Goal: Information Seeking & Learning: Learn about a topic

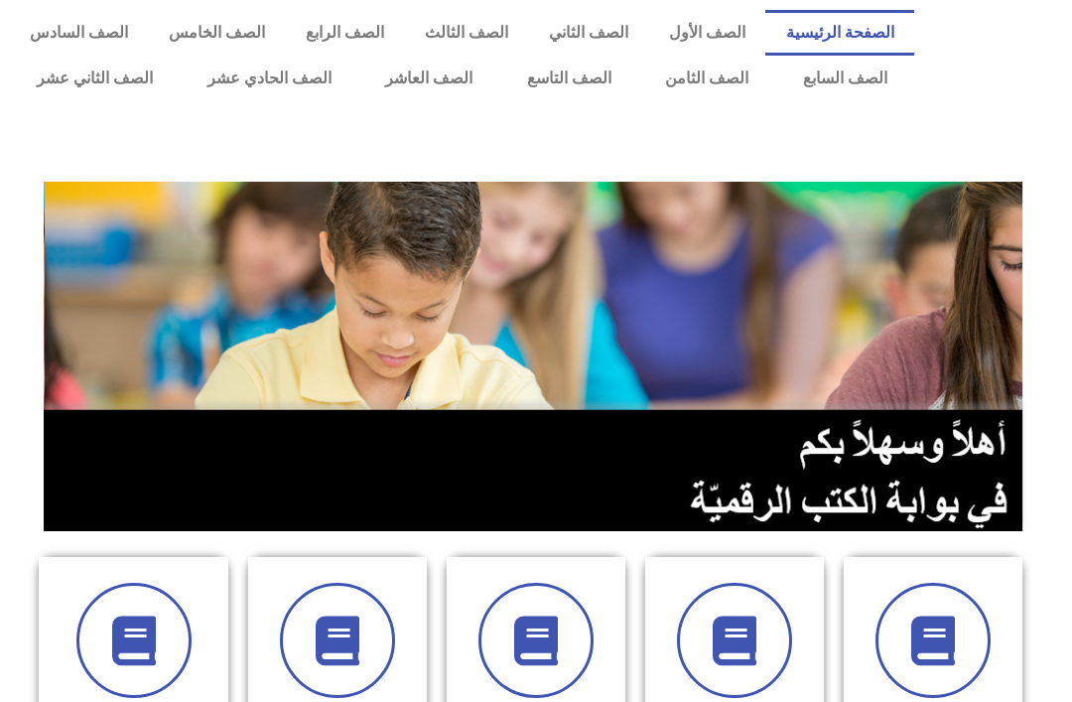
click at [534, 207] on img at bounding box center [536, 357] width 985 height 350
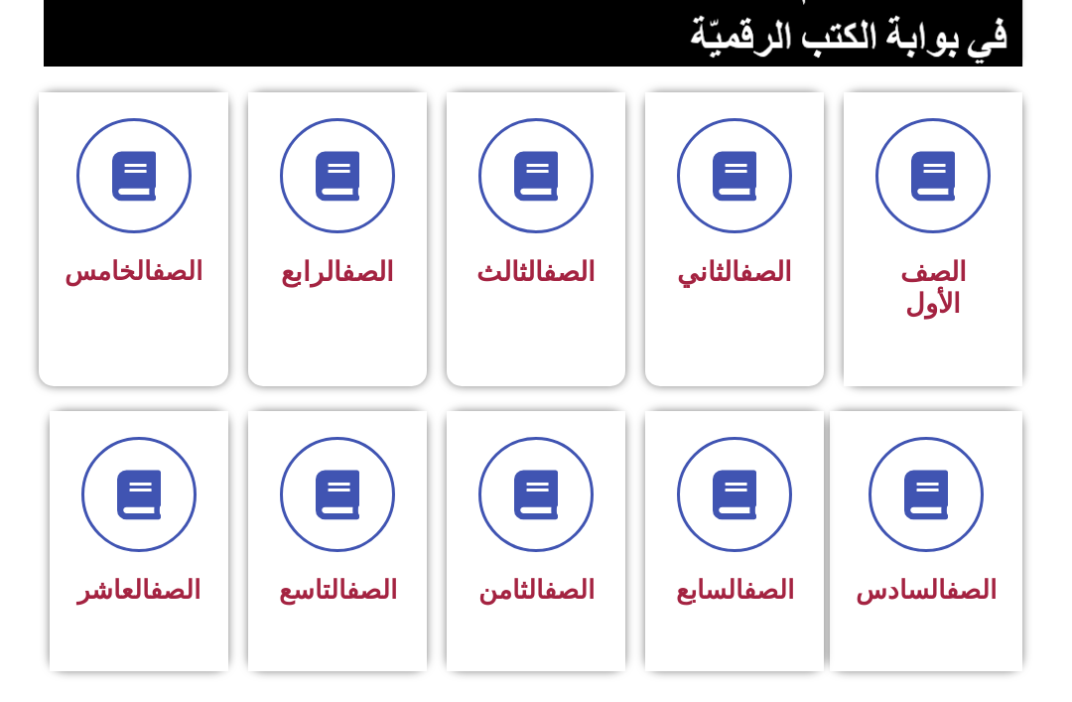
scroll to position [465, 0]
click at [759, 555] on div "الصف السابع" at bounding box center [734, 526] width 127 height 179
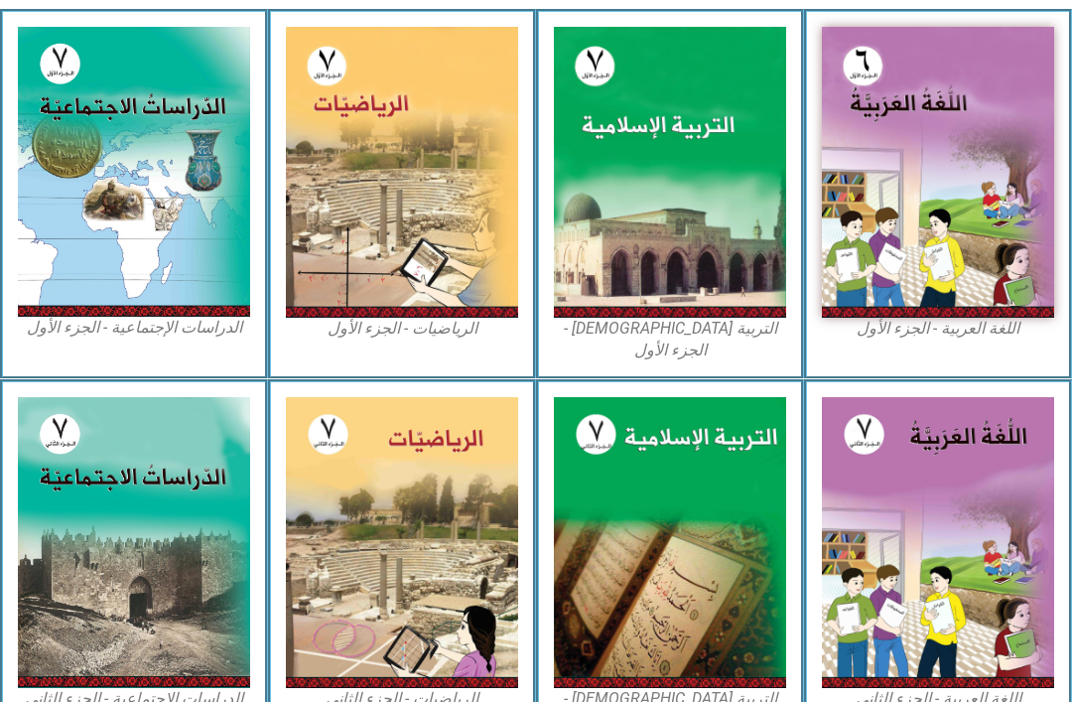
scroll to position [555, 0]
click at [721, 249] on img at bounding box center [670, 172] width 232 height 291
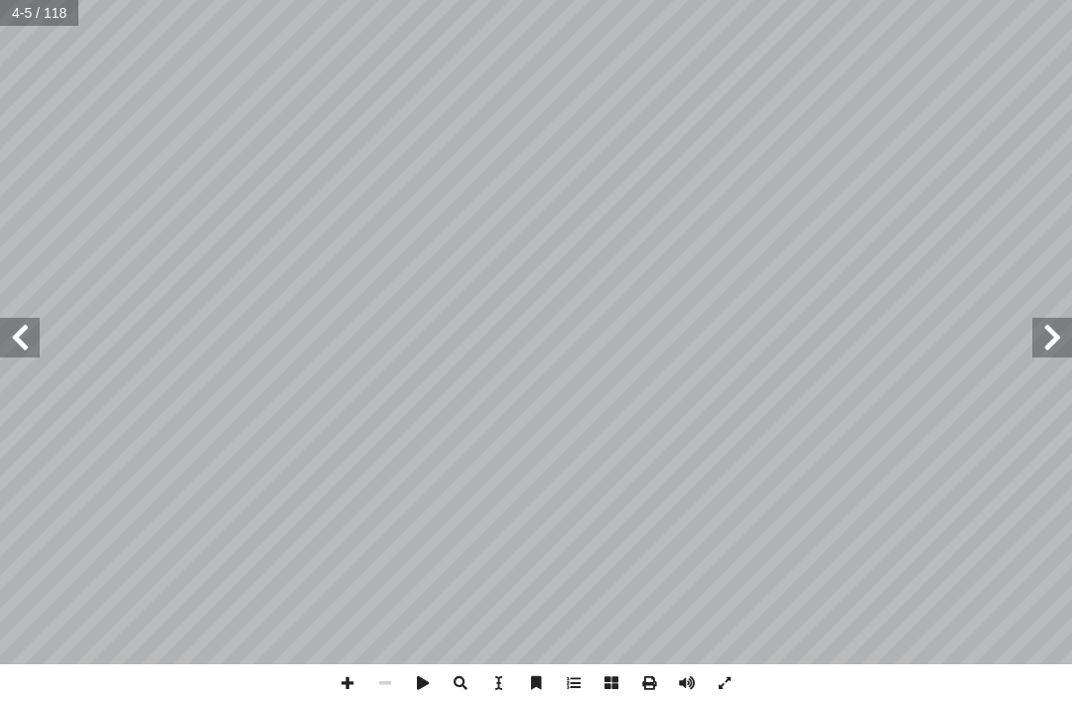
click at [1054, 325] on span at bounding box center [1053, 338] width 40 height 40
click at [1034, 352] on span at bounding box center [1053, 338] width 40 height 40
click at [1062, 323] on span at bounding box center [1053, 338] width 40 height 40
click at [1062, 353] on span at bounding box center [1053, 338] width 40 height 40
click at [1069, 330] on span at bounding box center [1053, 338] width 40 height 40
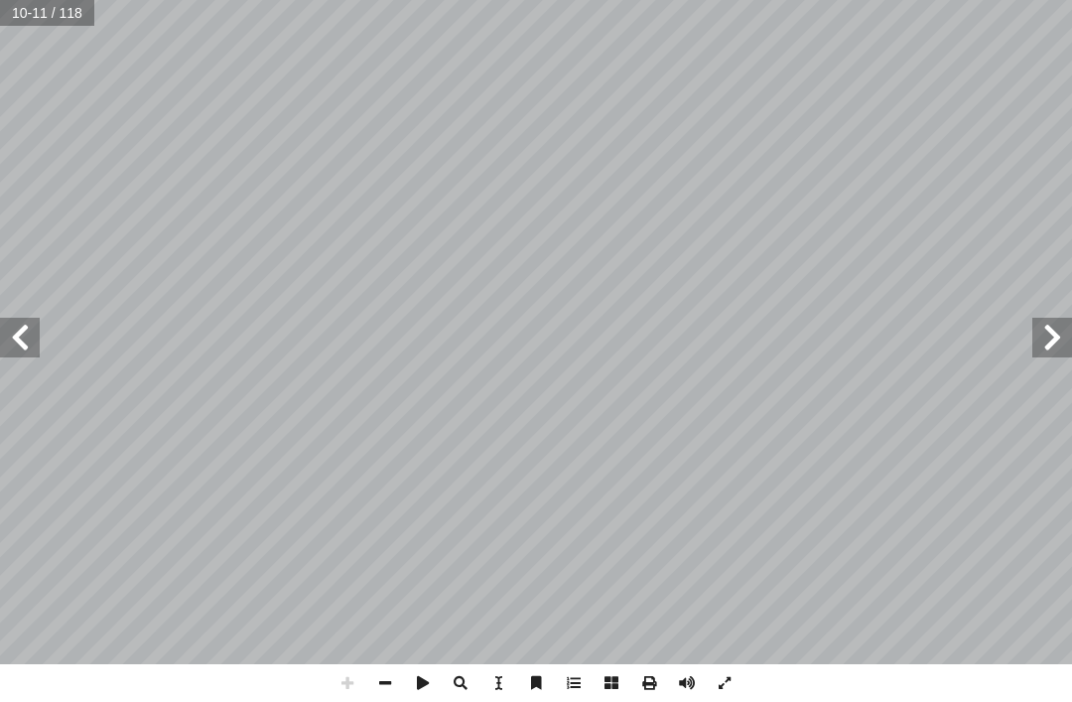
click at [1044, 344] on span at bounding box center [1053, 338] width 40 height 40
click at [1060, 349] on span at bounding box center [1053, 338] width 40 height 40
click at [1043, 340] on span at bounding box center [1053, 338] width 40 height 40
click at [1061, 341] on span at bounding box center [1053, 338] width 40 height 40
click at [1045, 348] on span at bounding box center [1053, 338] width 40 height 40
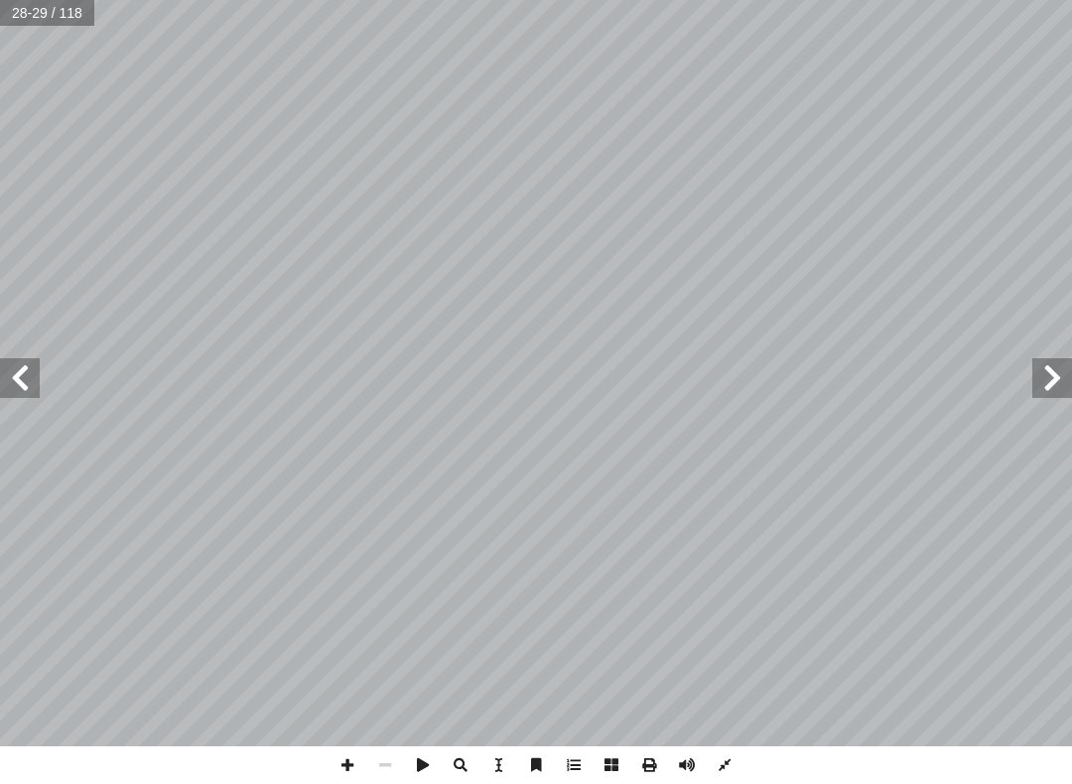
click at [0, 390] on span at bounding box center [20, 378] width 40 height 40
click at [1, 389] on span at bounding box center [20, 378] width 40 height 40
click at [4, 394] on span at bounding box center [20, 378] width 40 height 40
click at [30, 383] on span at bounding box center [20, 378] width 40 height 40
click at [35, 396] on span at bounding box center [20, 378] width 40 height 40
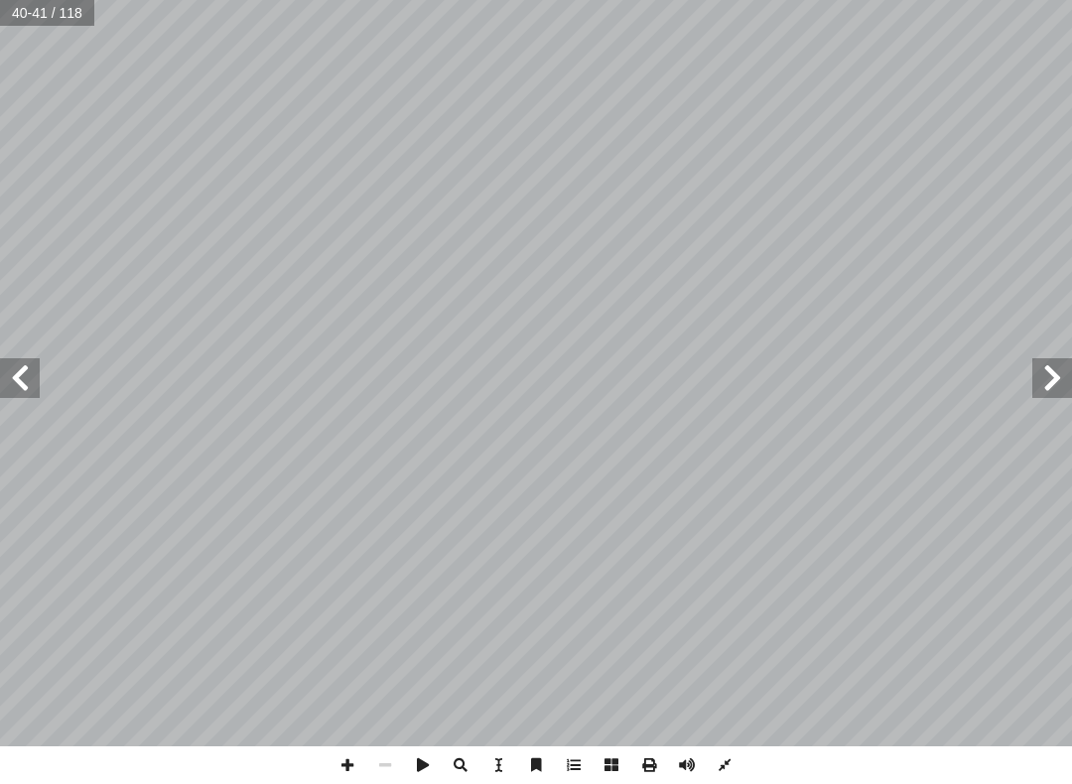
click at [1040, 378] on span at bounding box center [1053, 378] width 40 height 40
click at [1034, 387] on span at bounding box center [1053, 378] width 40 height 40
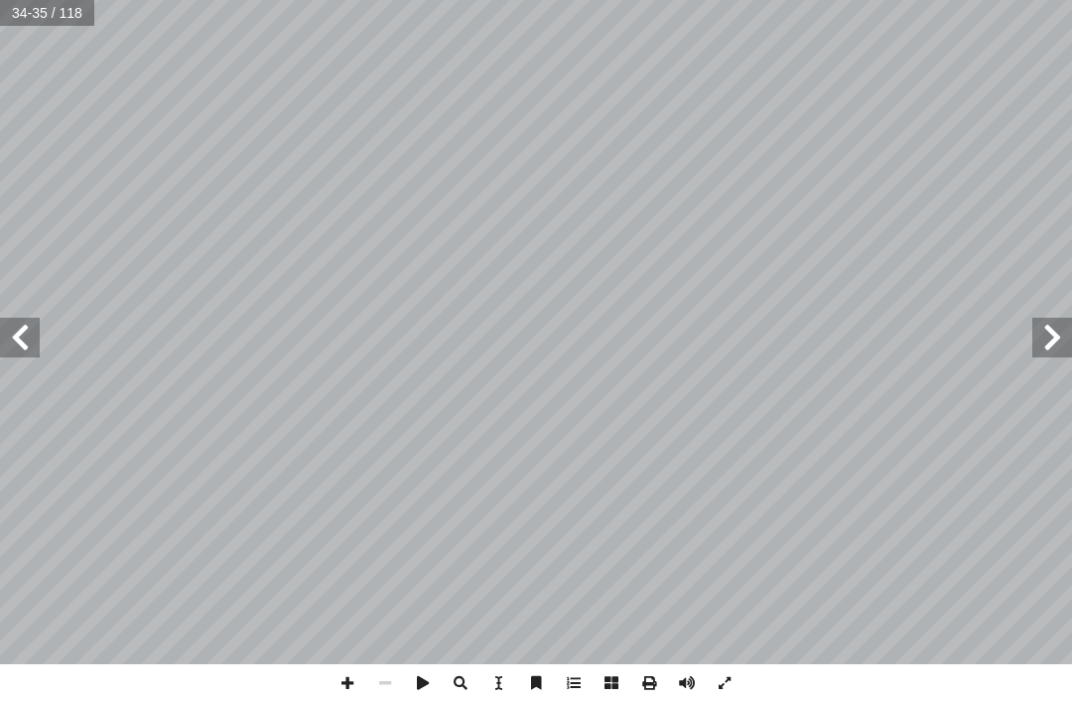
click at [1037, 335] on span at bounding box center [1053, 338] width 40 height 40
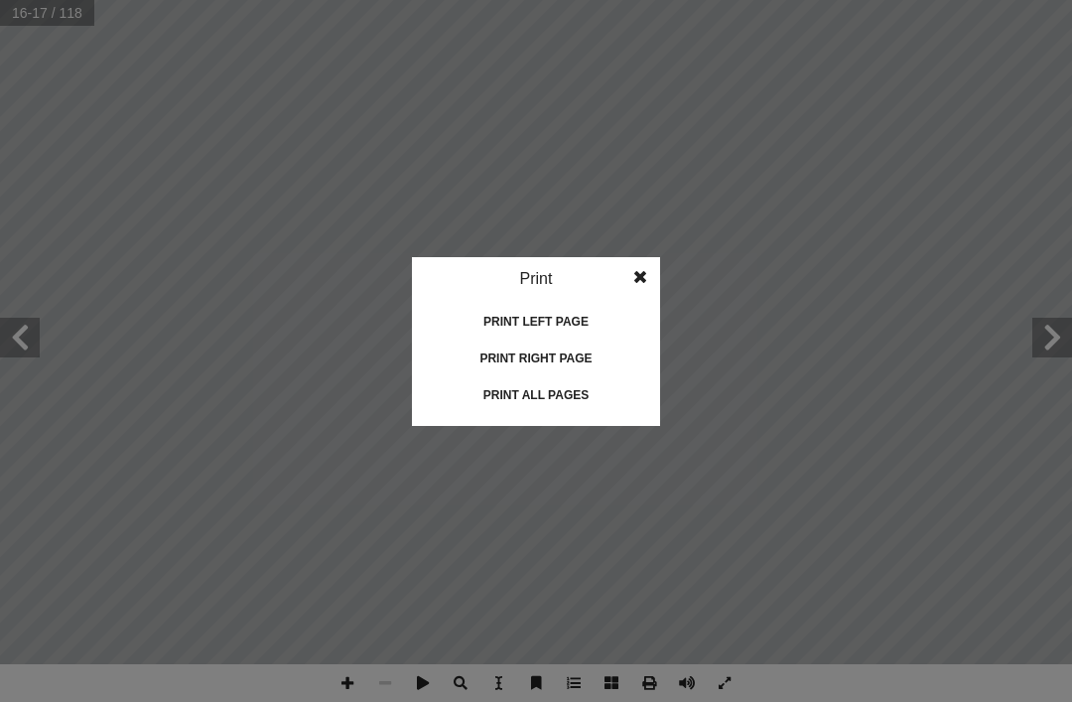
click at [571, 404] on div "Print all pages" at bounding box center [536, 395] width 199 height 32
